Goal: Information Seeking & Learning: Learn about a topic

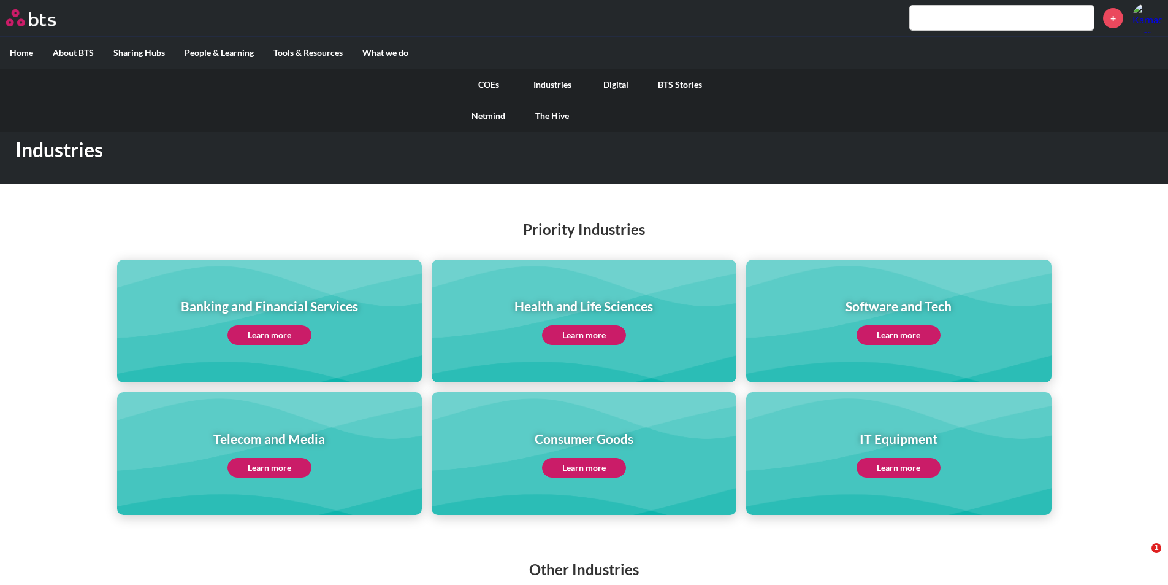
click at [491, 82] on link "COEs" at bounding box center [489, 85] width 64 height 32
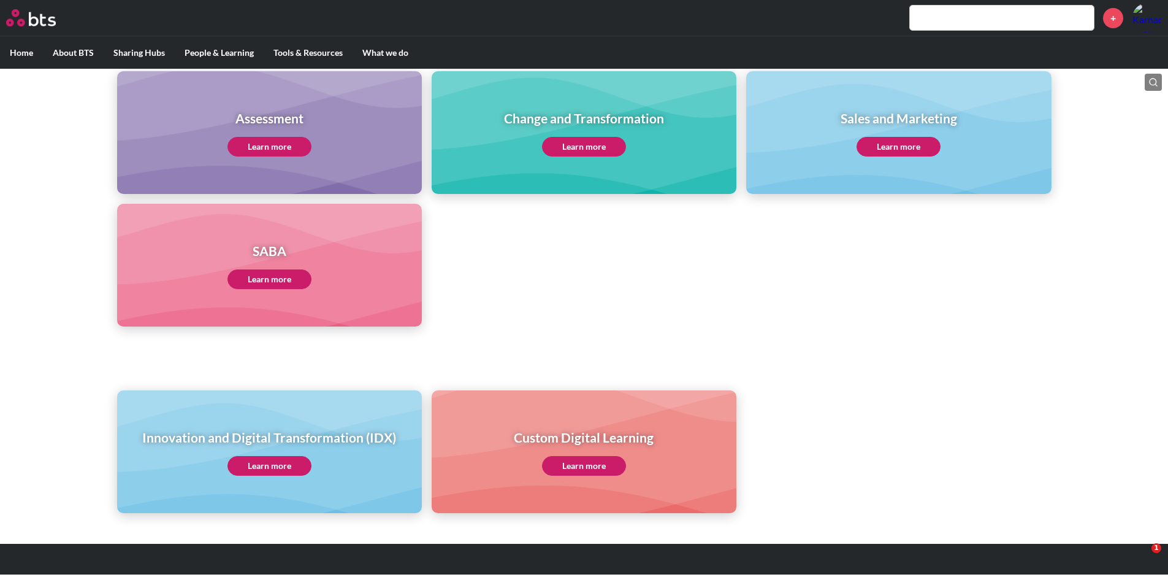
scroll to position [541, 0]
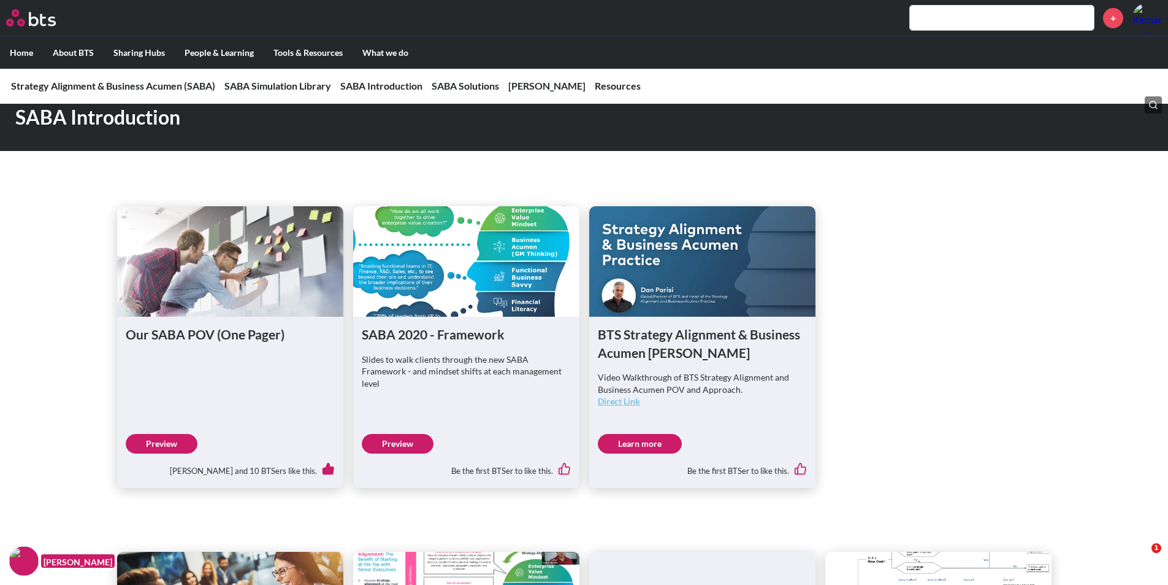
scroll to position [552, 0]
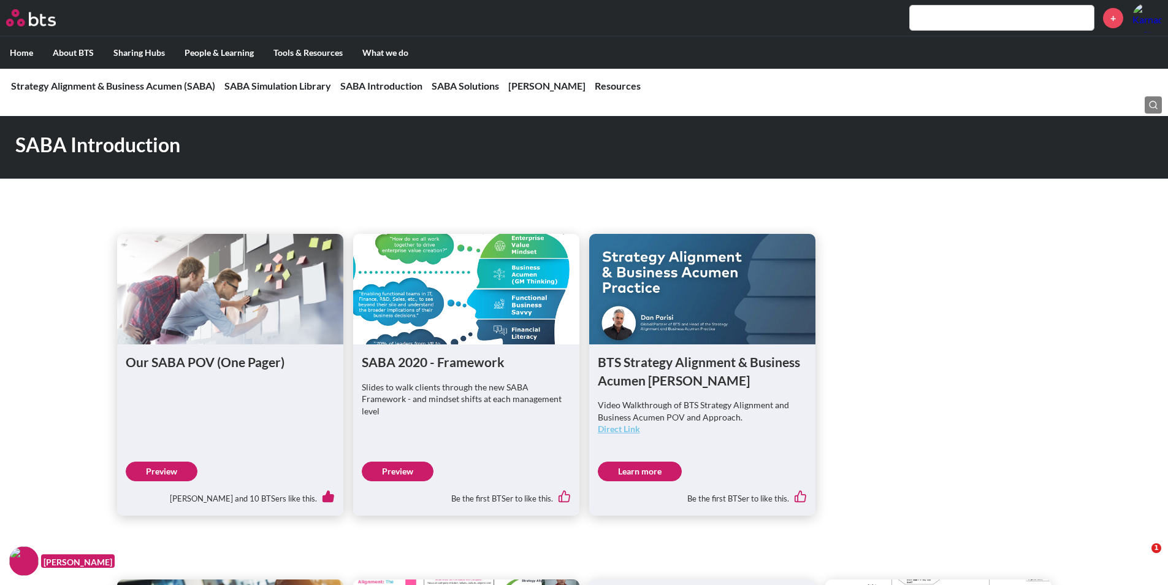
click at [628, 426] on link "Direct Link" at bounding box center [619, 428] width 42 height 10
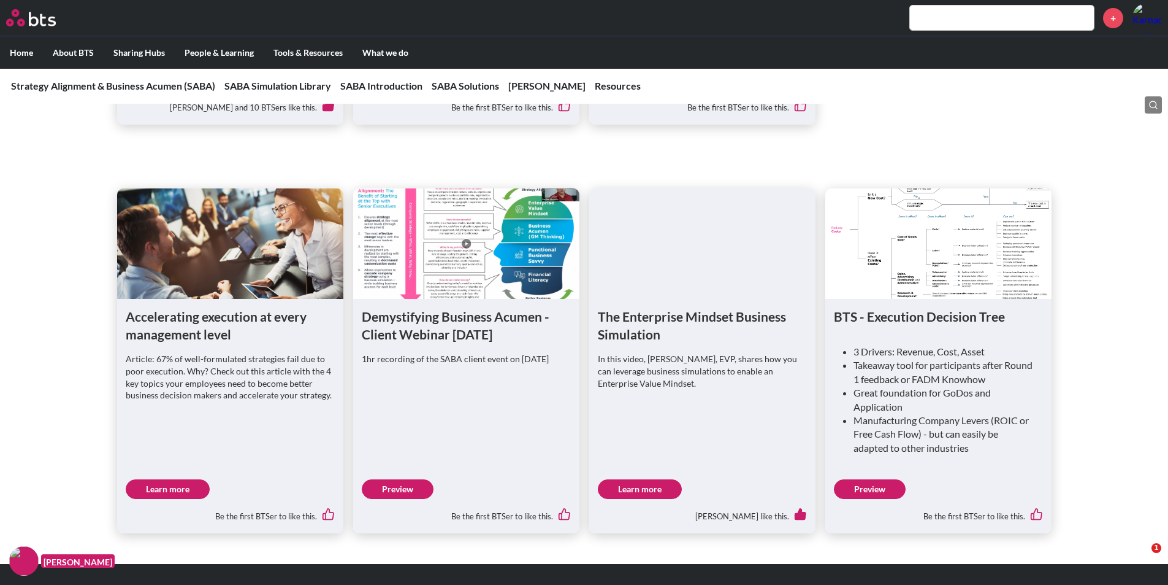
scroll to position [981, 0]
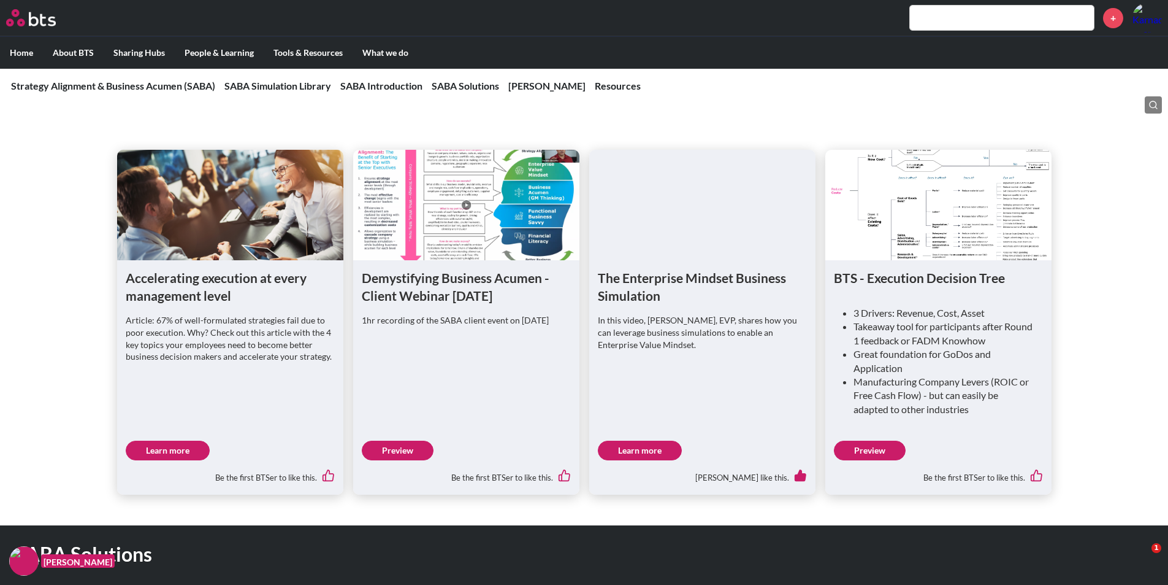
click at [910, 286] on h1 "BTS - Execution Decision Tree" at bounding box center [938, 278] width 209 height 18
click at [911, 280] on h1 "BTS - Execution Decision Tree" at bounding box center [938, 278] width 209 height 18
drag, startPoint x: 867, startPoint y: 278, endPoint x: 997, endPoint y: 284, distance: 130.8
click at [997, 284] on h1 "BTS - Execution Decision Tree" at bounding box center [938, 278] width 209 height 18
click at [997, 286] on h1 "BTS - Execution Decision Tree" at bounding box center [938, 278] width 209 height 18
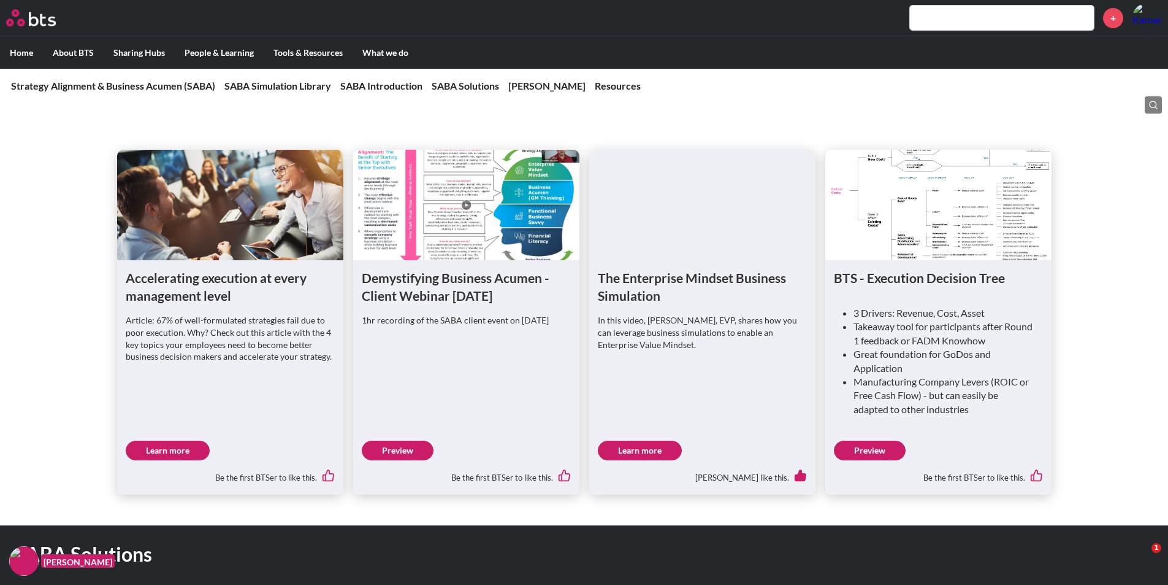
click at [732, 277] on h1 "The Enterprise Mindset Business Simulation" at bounding box center [702, 287] width 209 height 36
drag, startPoint x: 634, startPoint y: 286, endPoint x: 683, endPoint y: 277, distance: 50.4
click at [683, 277] on h1 "The Enterprise Mindset Business Simulation" at bounding box center [702, 287] width 209 height 36
click at [643, 278] on h1 "The Enterprise Mindset Business Simulation" at bounding box center [702, 287] width 209 height 36
drag, startPoint x: 623, startPoint y: 277, endPoint x: 653, endPoint y: 278, distance: 30.1
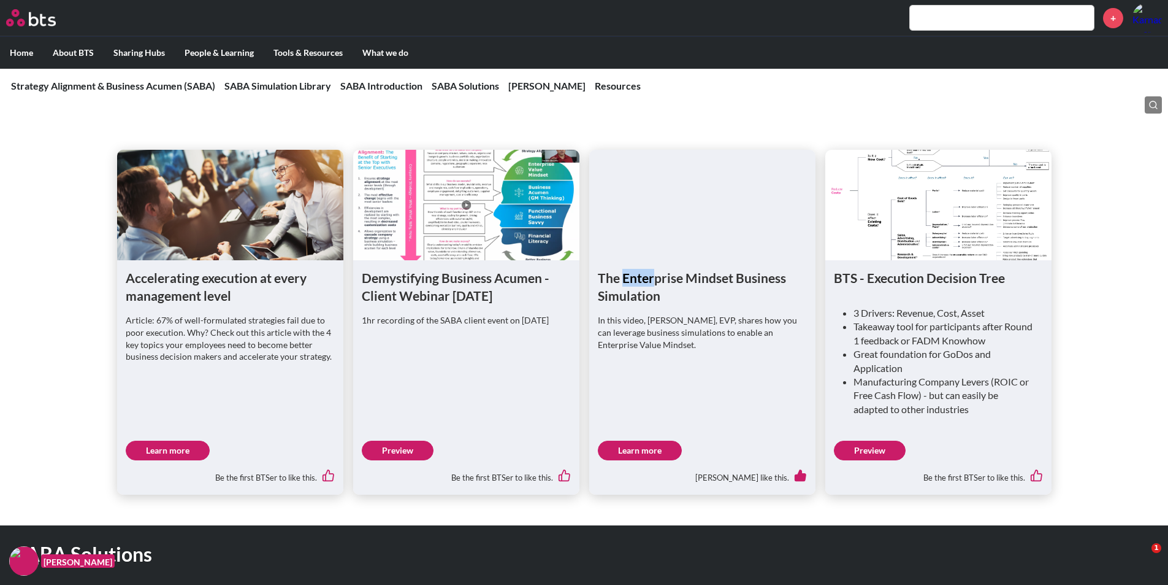
click at [653, 278] on h1 "The Enterprise Mindset Business Simulation" at bounding box center [702, 287] width 209 height 36
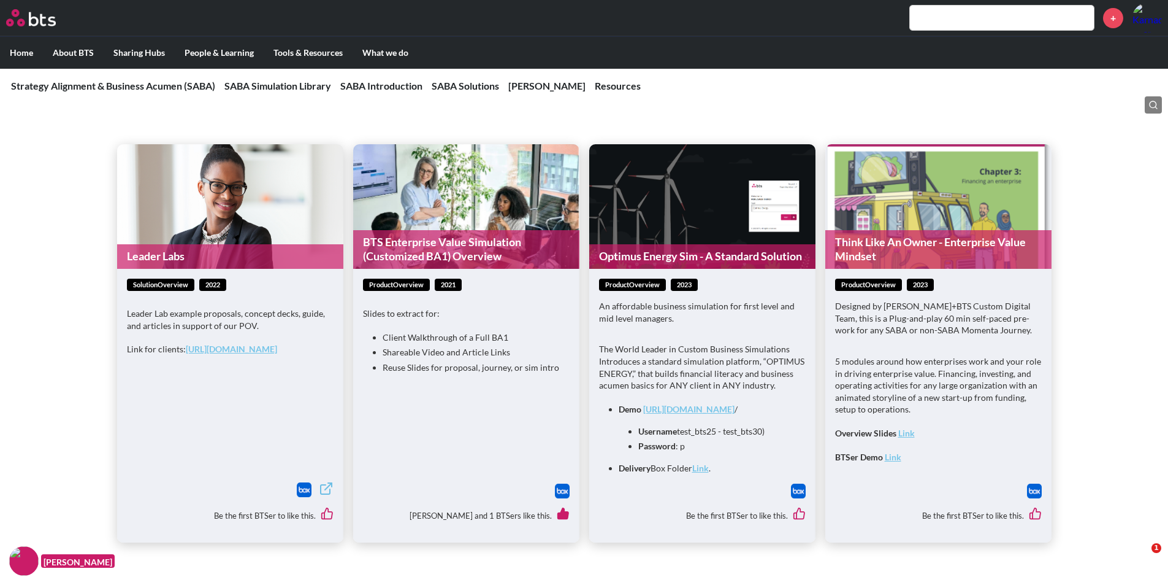
scroll to position [1533, 0]
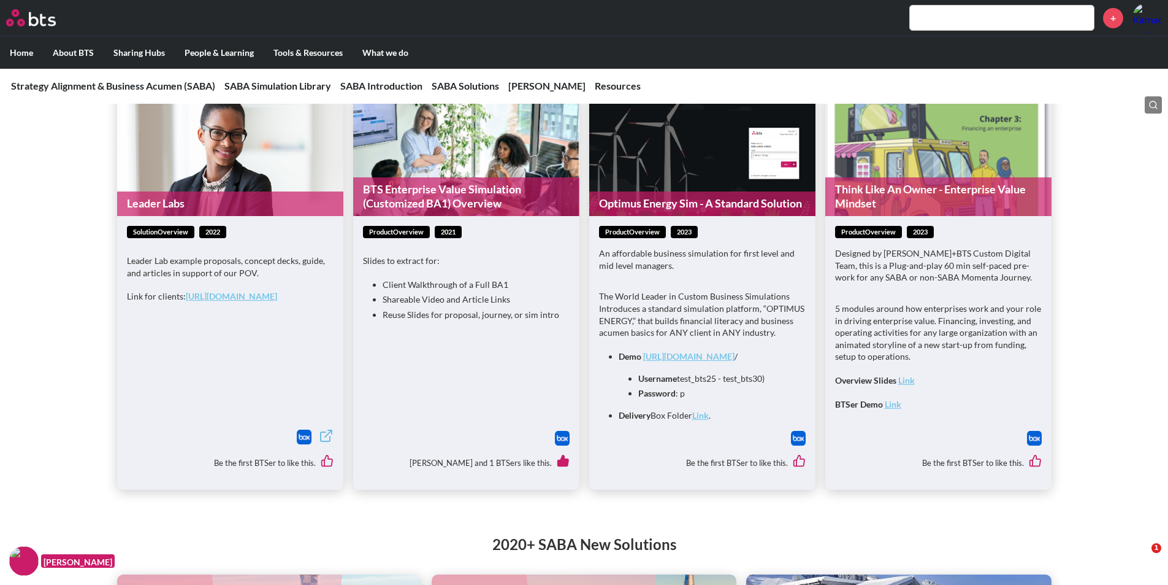
click at [413, 259] on p "Slides to extract for:" at bounding box center [466, 261] width 207 height 12
click at [560, 440] on img at bounding box center [562, 438] width 15 height 15
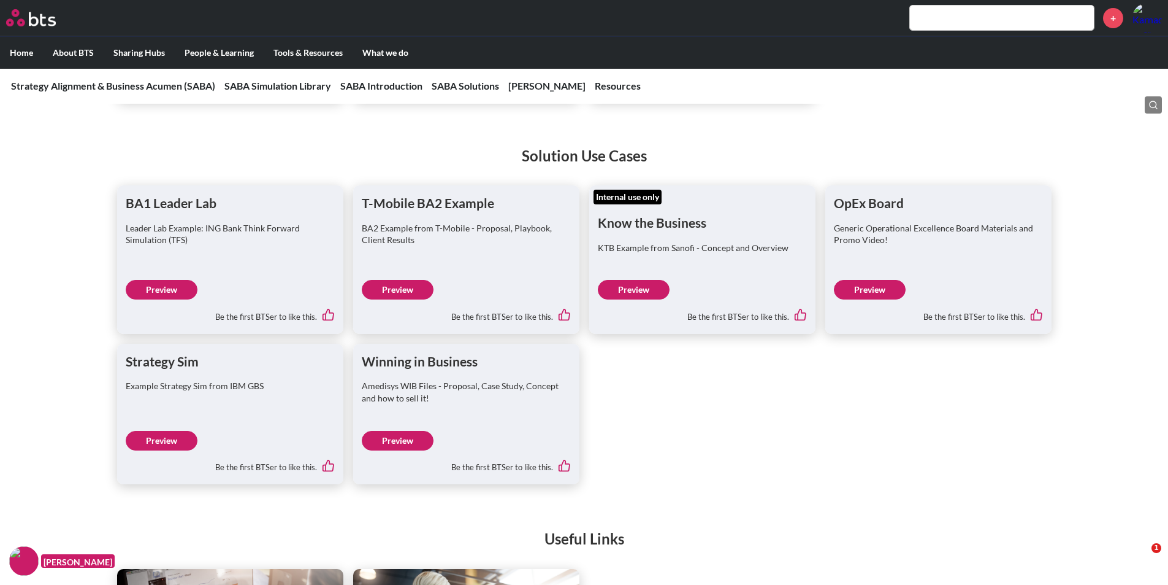
scroll to position [4784, 0]
click at [410, 290] on link "Preview" at bounding box center [398, 289] width 72 height 20
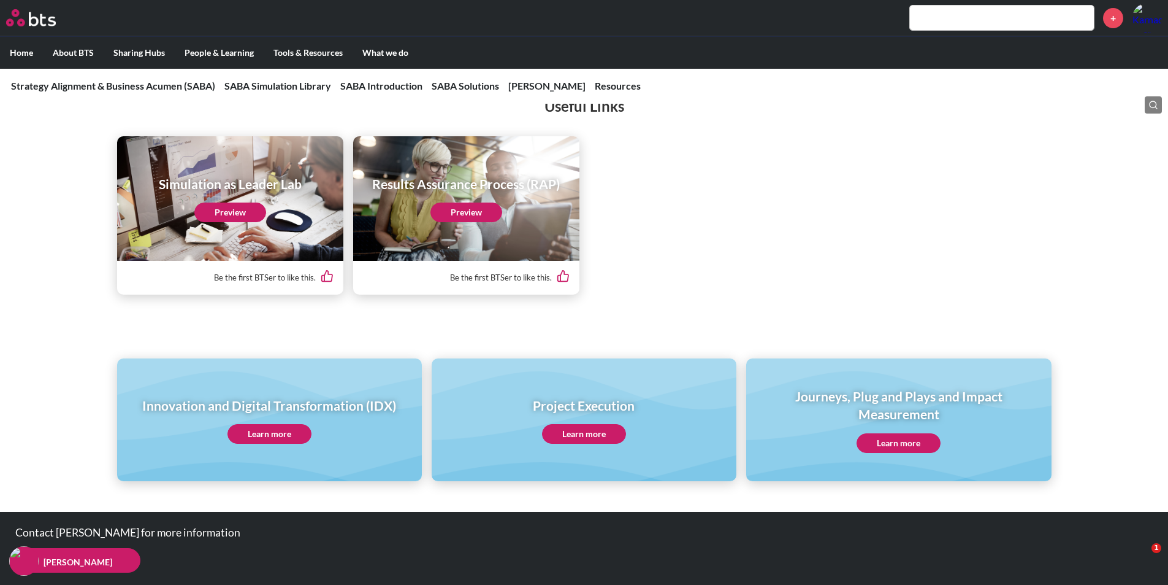
scroll to position [5230, 0]
